Goal: Task Accomplishment & Management: Complete application form

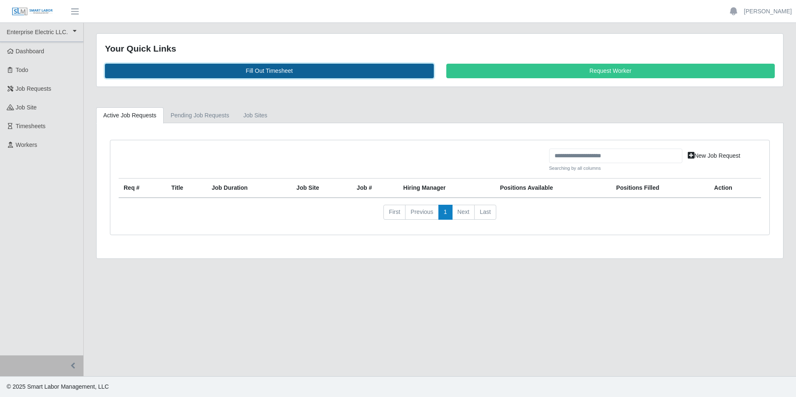
click at [307, 69] on link "Fill Out Timesheet" at bounding box center [269, 71] width 329 height 15
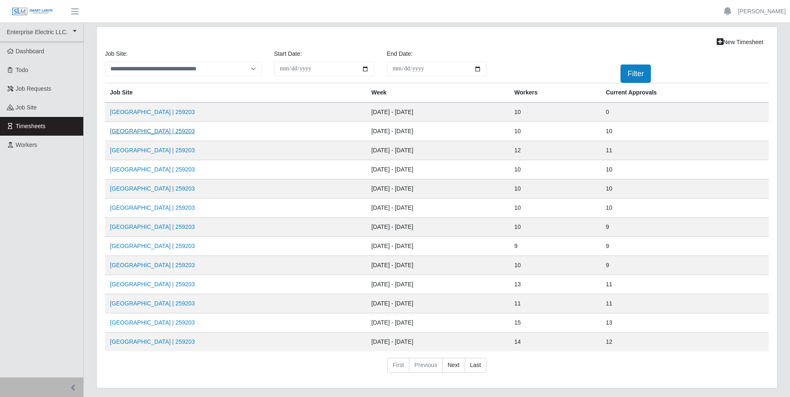
click at [145, 129] on link "[GEOGRAPHIC_DATA] | 259203" at bounding box center [152, 131] width 85 height 7
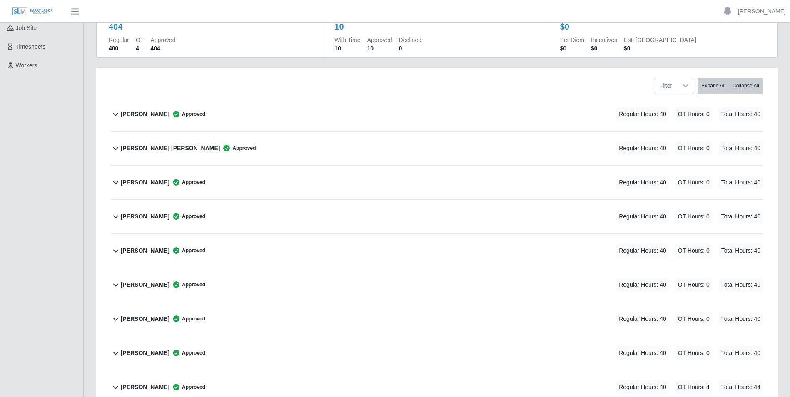
scroll to position [167, 0]
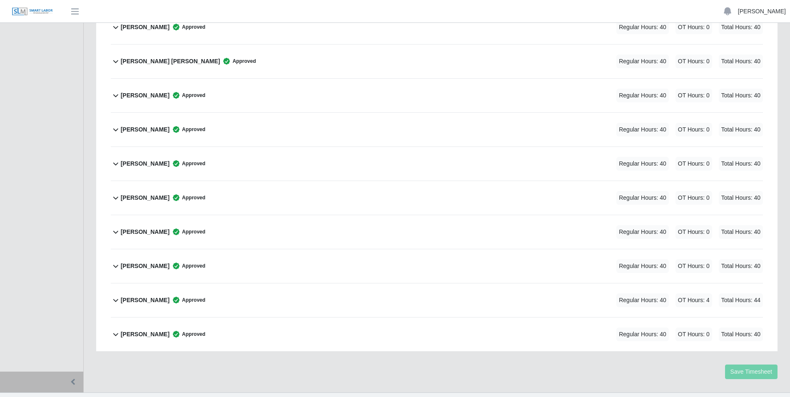
click at [774, 13] on link "[PERSON_NAME]" at bounding box center [762, 11] width 48 height 9
click at [756, 56] on link "Logout" at bounding box center [752, 57] width 75 height 17
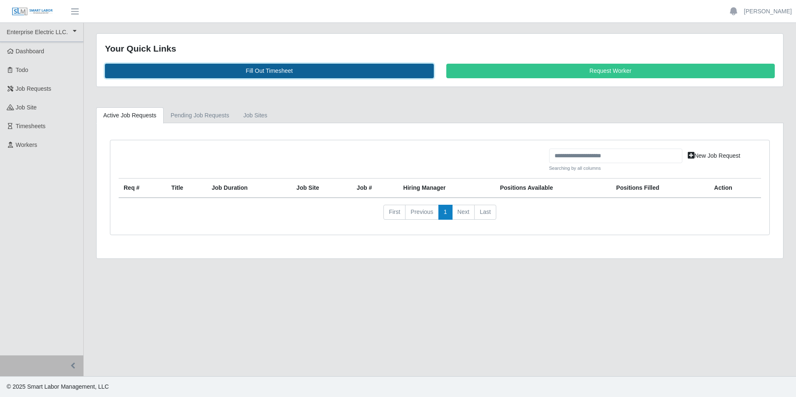
click at [240, 72] on link "Fill Out Timesheet" at bounding box center [269, 71] width 329 height 15
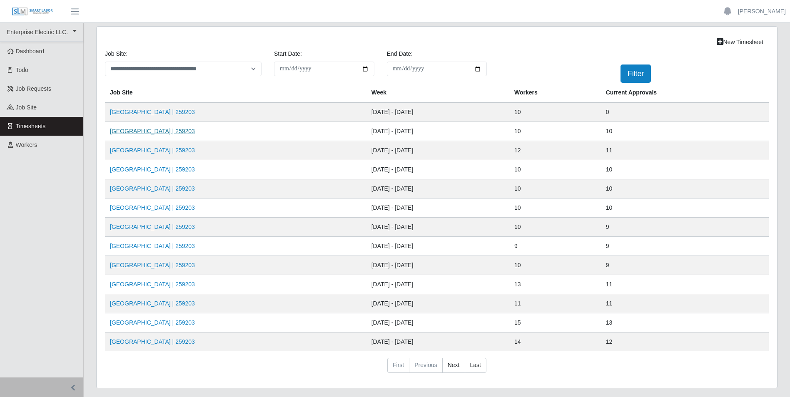
click at [156, 134] on link "[GEOGRAPHIC_DATA] | 259203" at bounding box center [152, 131] width 85 height 7
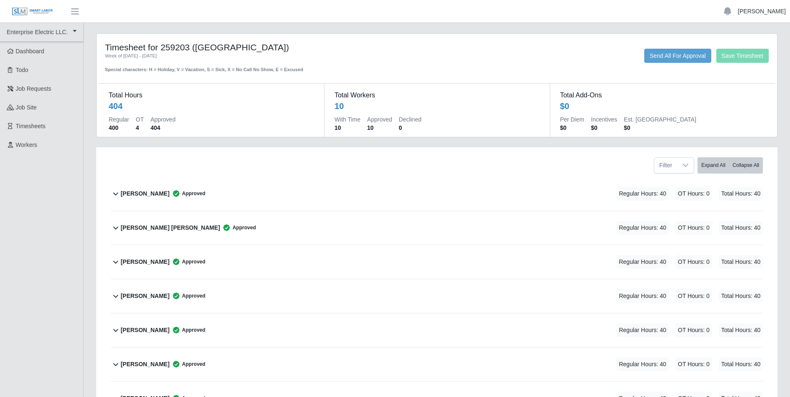
click at [766, 14] on link "[PERSON_NAME]" at bounding box center [762, 11] width 48 height 9
click at [747, 60] on link "Logout" at bounding box center [752, 57] width 75 height 17
